Goal: Find specific page/section: Find specific page/section

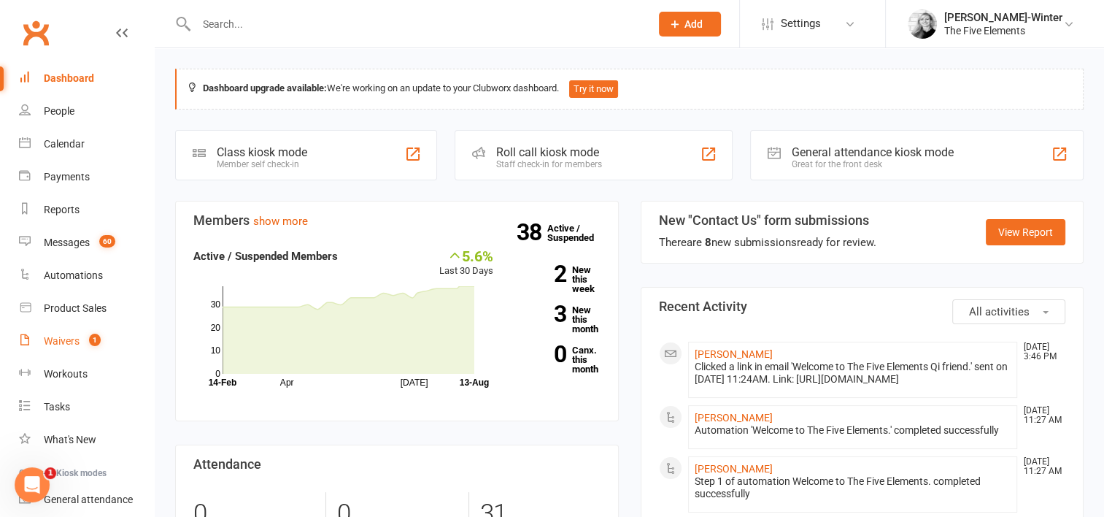
click at [59, 342] on div "Waivers" at bounding box center [62, 341] width 36 height 12
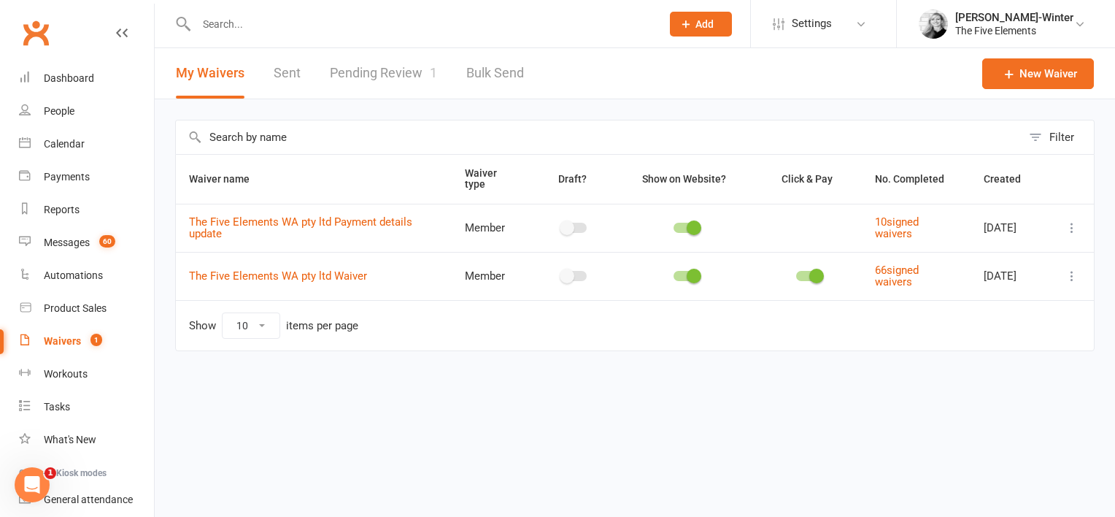
click at [384, 74] on link "Pending Review 1" at bounding box center [383, 73] width 107 height 50
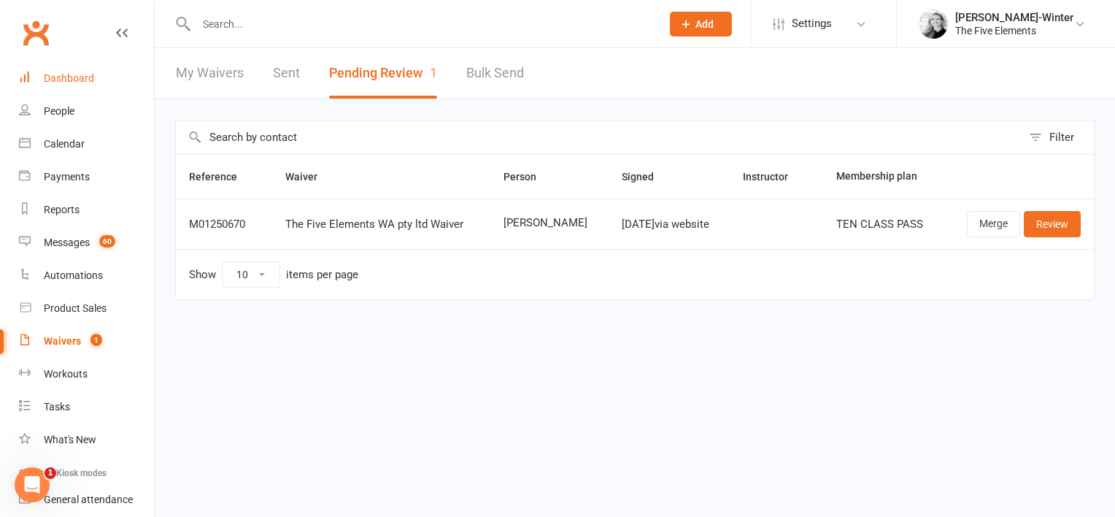
click at [49, 72] on div "Dashboard" at bounding box center [69, 78] width 50 height 12
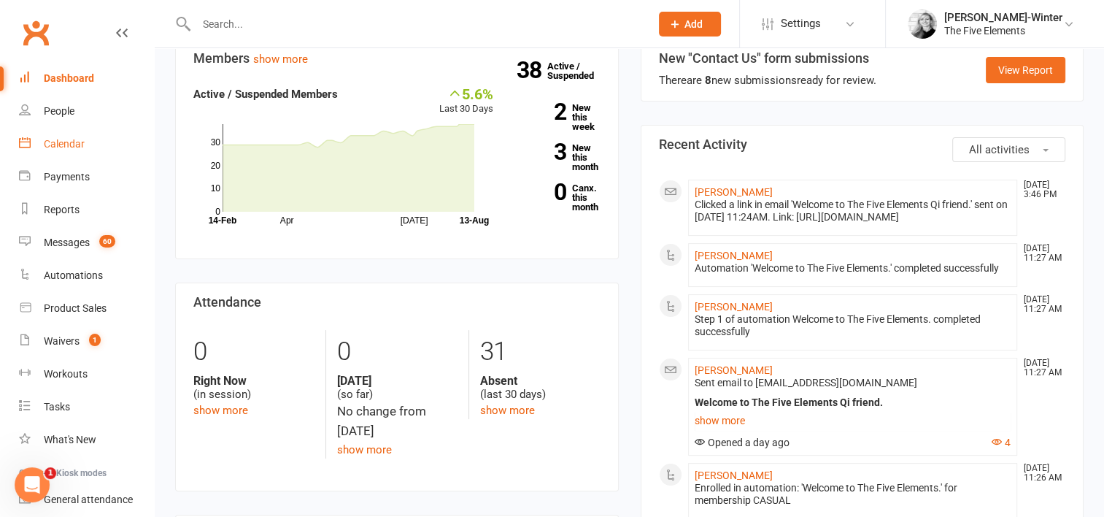
scroll to position [146, 0]
